Goal: Information Seeking & Learning: Learn about a topic

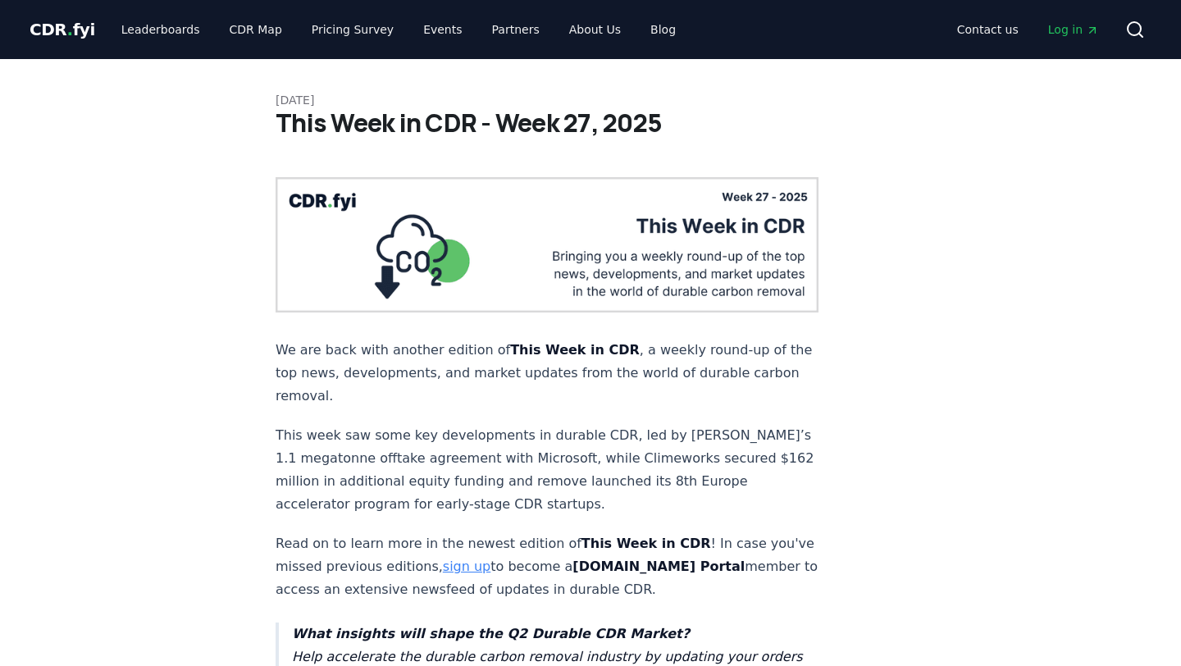
scroll to position [1092, 0]
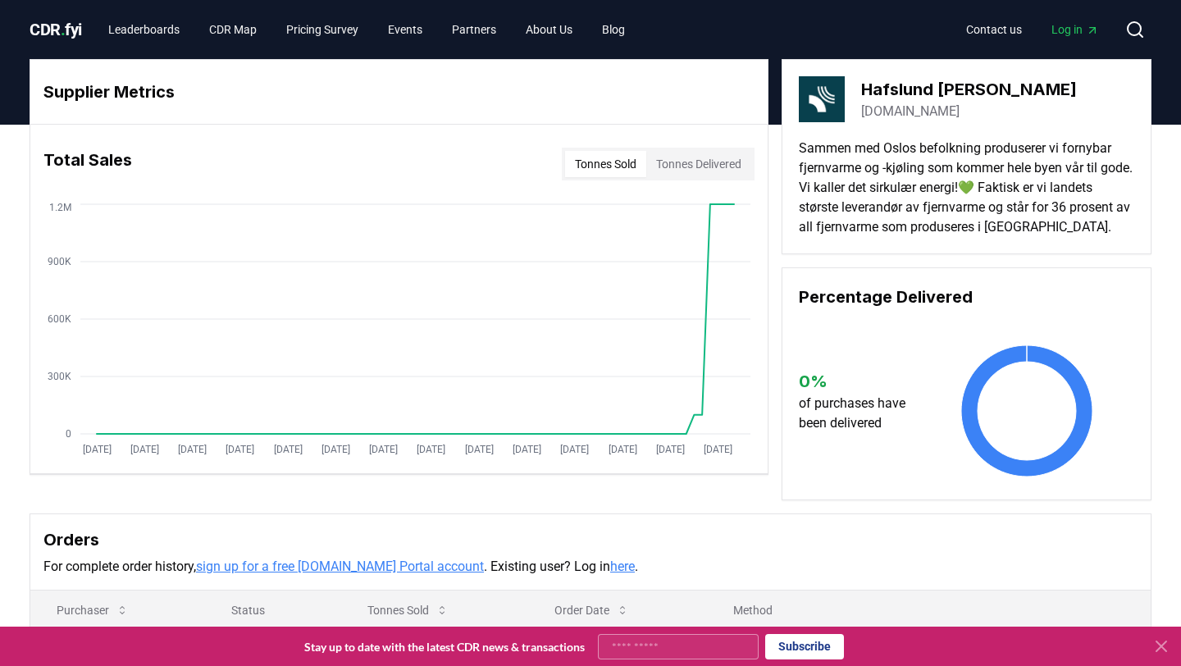
click at [868, 111] on link "hafslund.no" at bounding box center [910, 112] width 98 height 20
